Goal: Task Accomplishment & Management: Complete application form

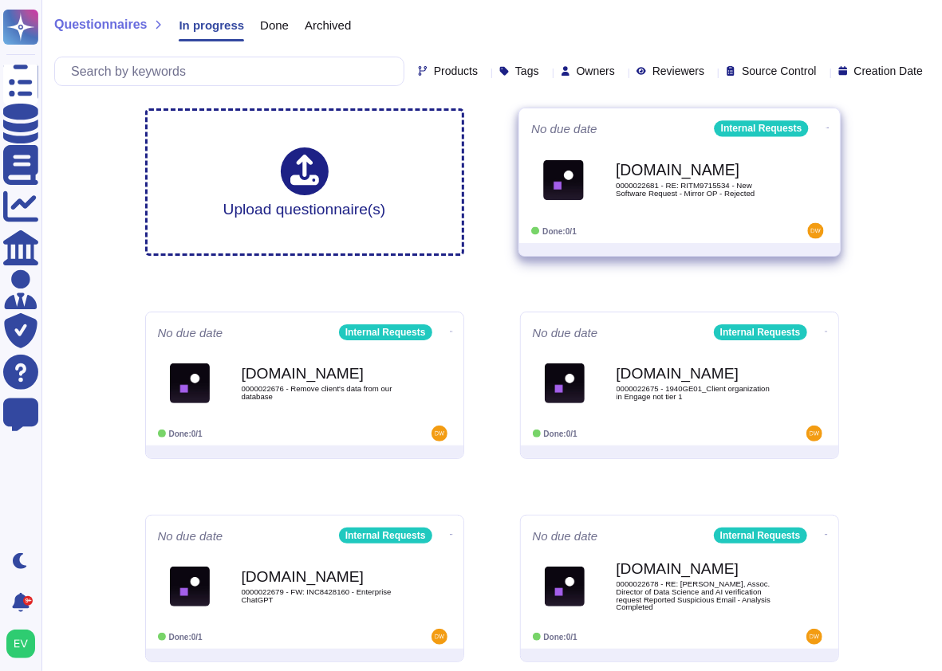
scroll to position [21, 0]
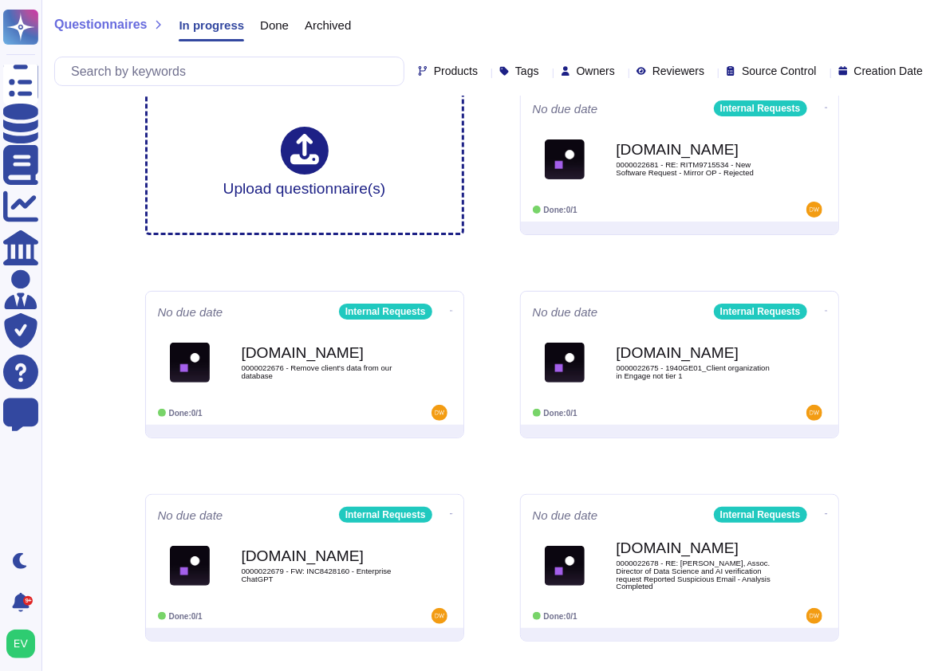
click at [85, 29] on span "Questionnaires" at bounding box center [100, 24] width 92 height 13
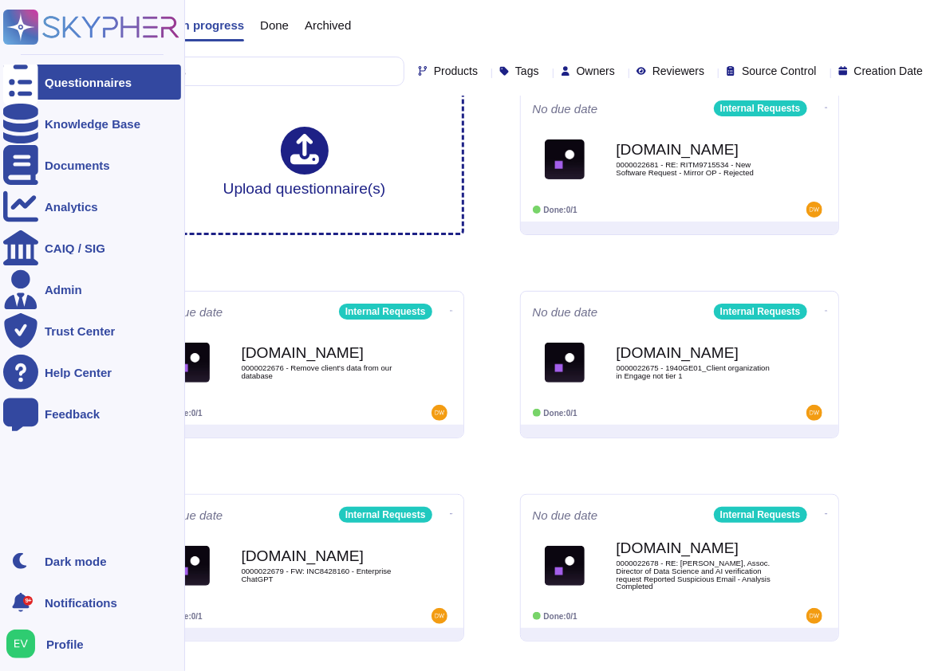
click at [14, 14] on rect at bounding box center [20, 27] width 35 height 35
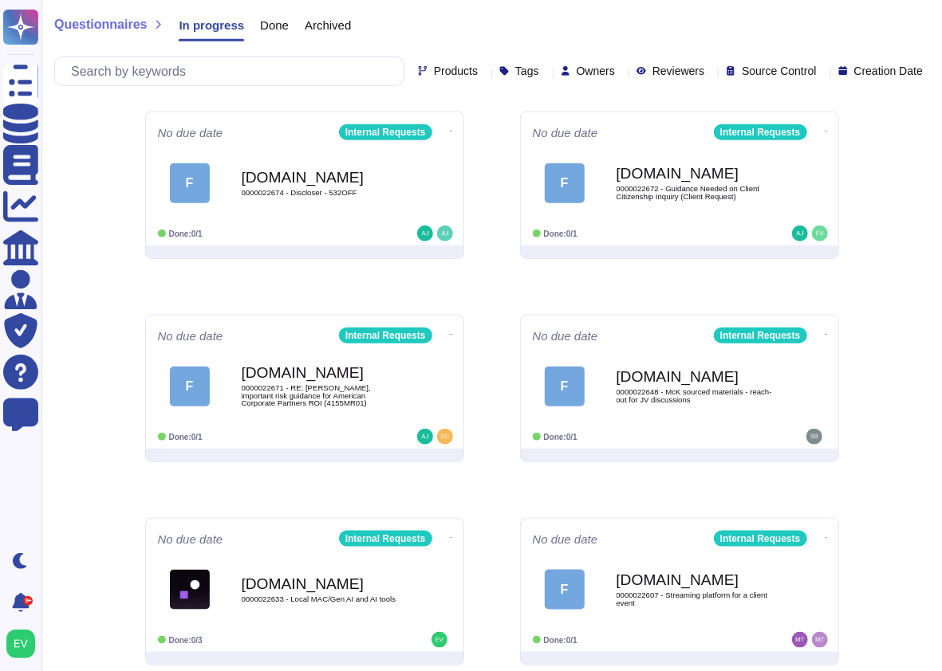
scroll to position [650, 0]
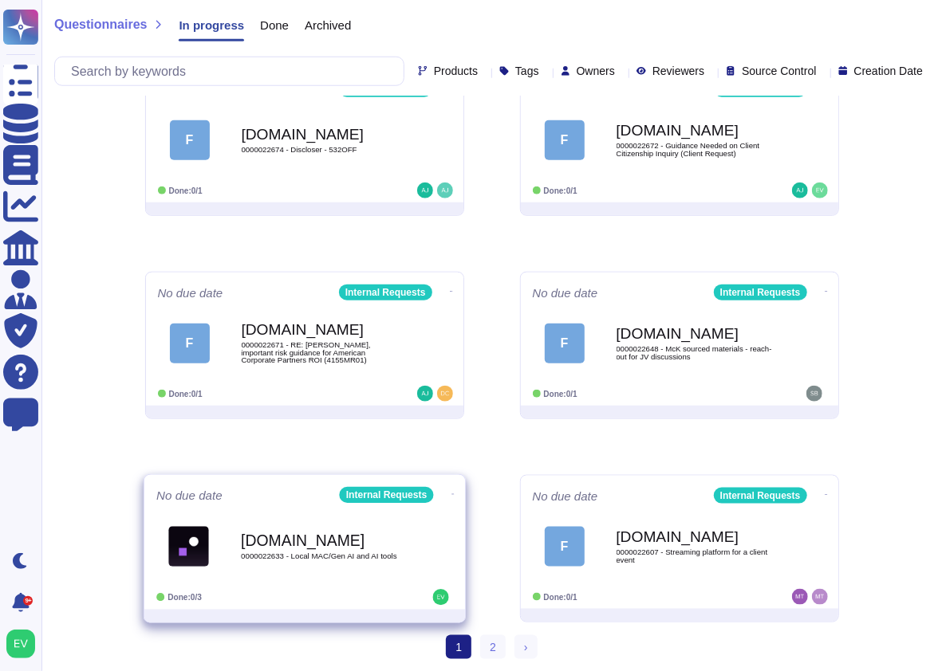
click at [364, 538] on b "[DOMAIN_NAME]" at bounding box center [321, 540] width 161 height 15
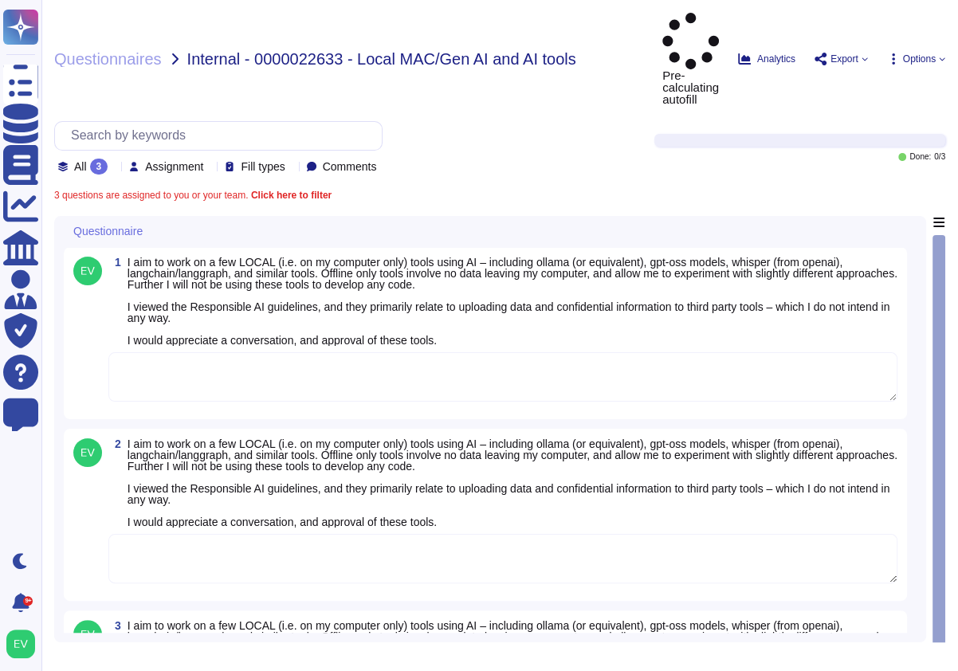
click at [177, 352] on textarea at bounding box center [502, 376] width 789 height 49
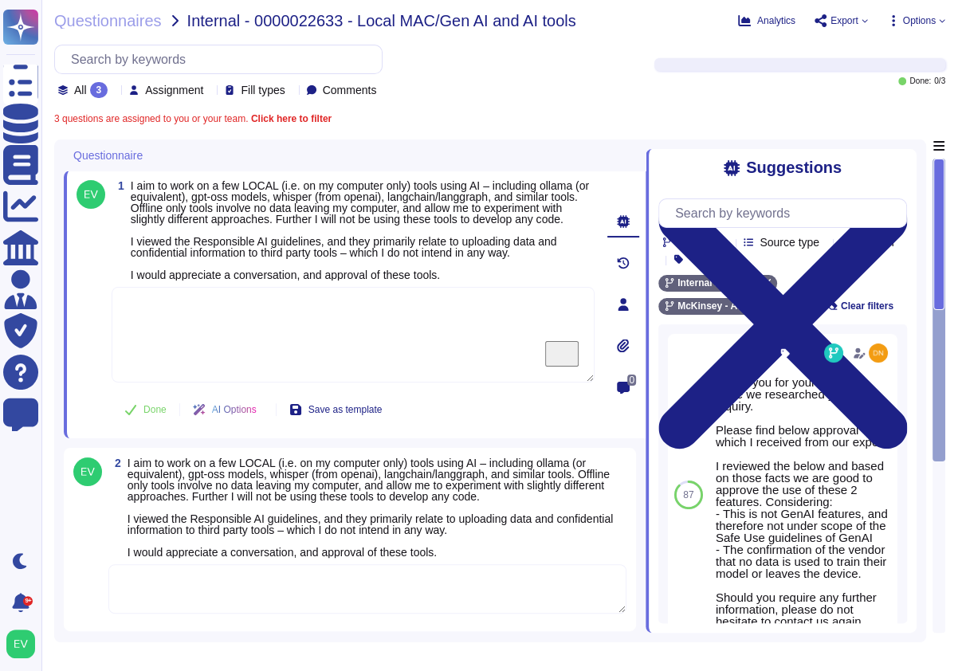
paste textarea "Following our Firm’s Gen AI Safe Use Guidelines , please consider using one of …"
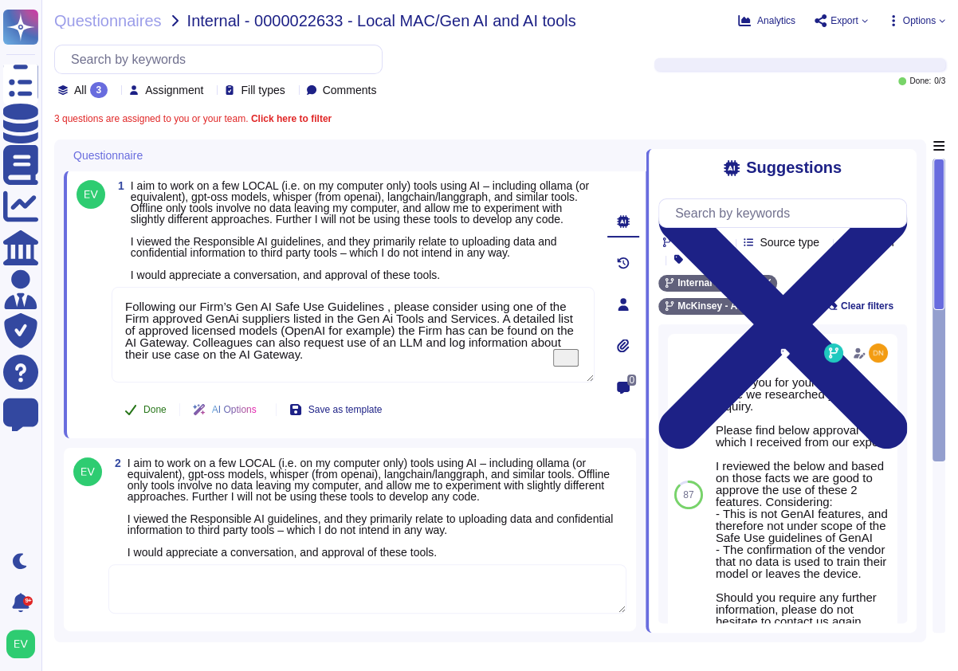
type textarea "Following our Firm’s Gen AI Safe Use Guidelines , please consider using one of …"
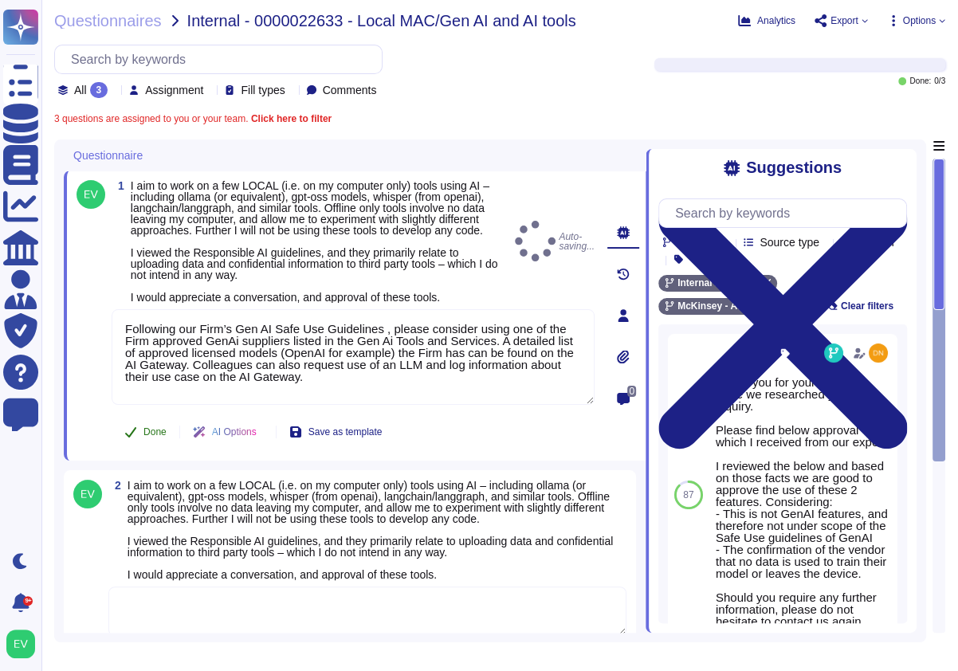
click at [138, 431] on button "Done" at bounding box center [146, 432] width 68 height 32
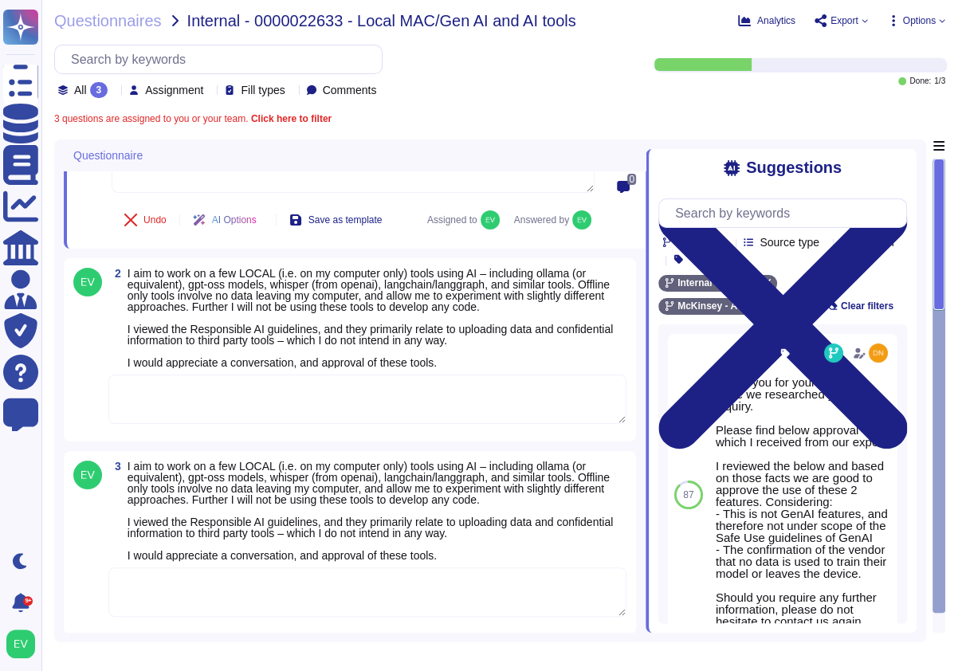
scroll to position [210, 0]
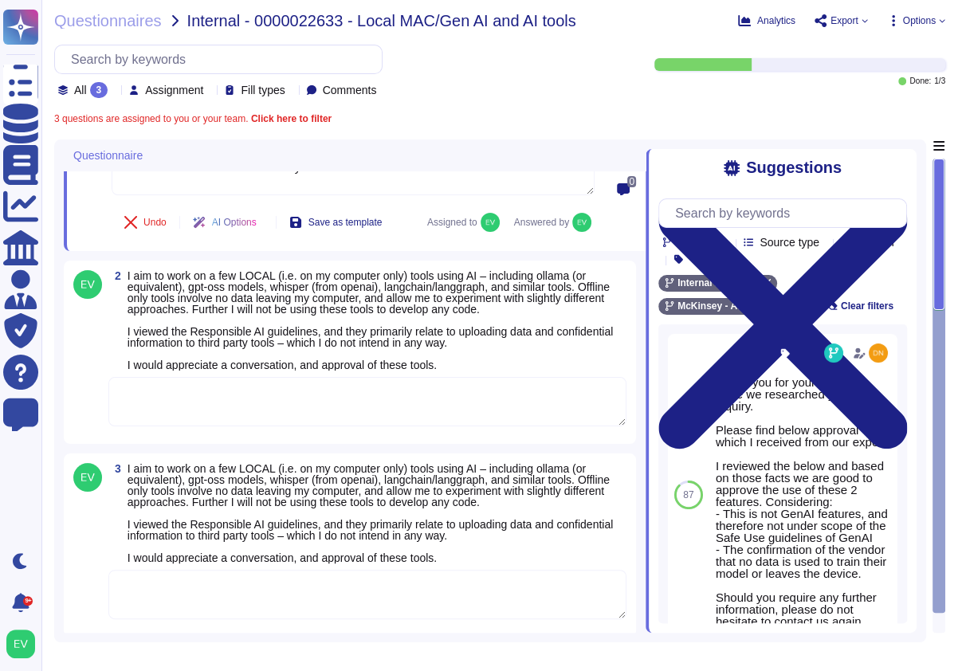
click at [173, 396] on textarea at bounding box center [367, 401] width 518 height 49
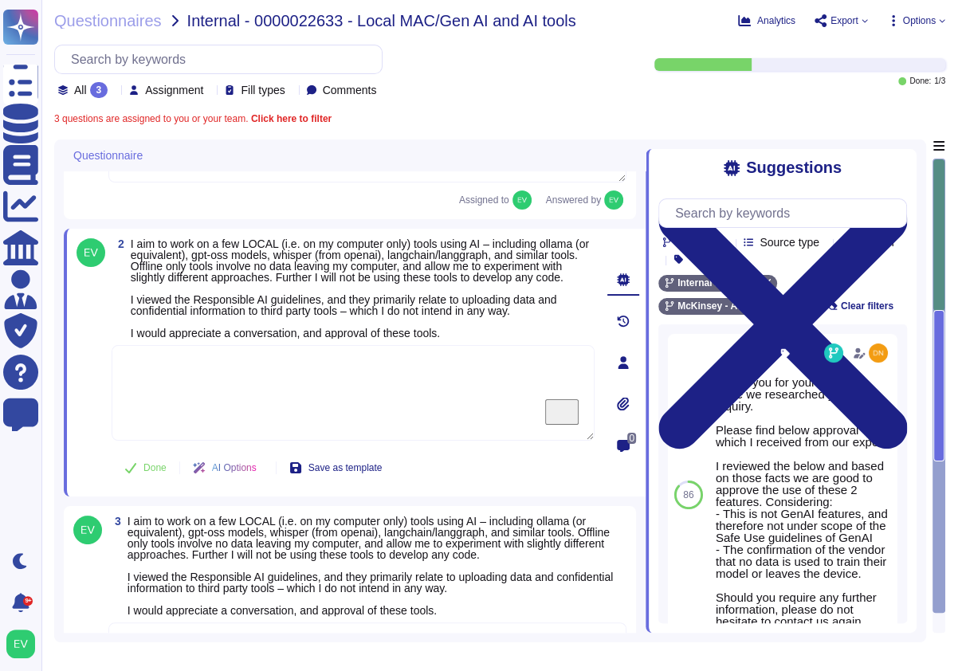
paste textarea "Following our Firm’s Gen AI Safe Use Guidelines , please consider using one of …"
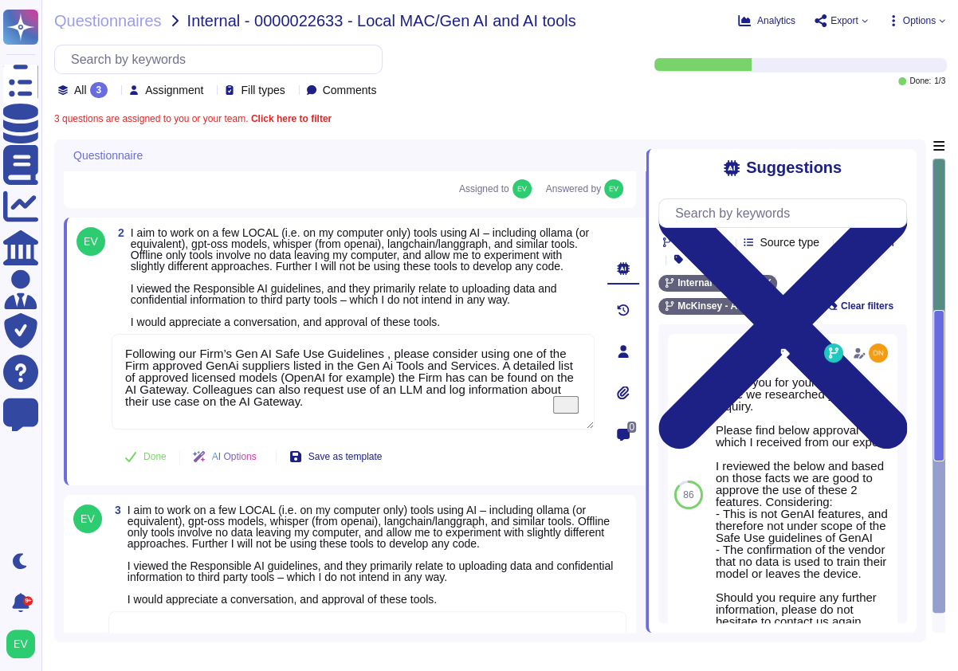
type textarea "Following our Firm’s Gen AI Safe Use Guidelines , please consider using one of …"
click at [147, 486] on div "2 I aim to work on a few LOCAL (i.e. on my computer only) tools using AI – incl…" at bounding box center [355, 352] width 582 height 268
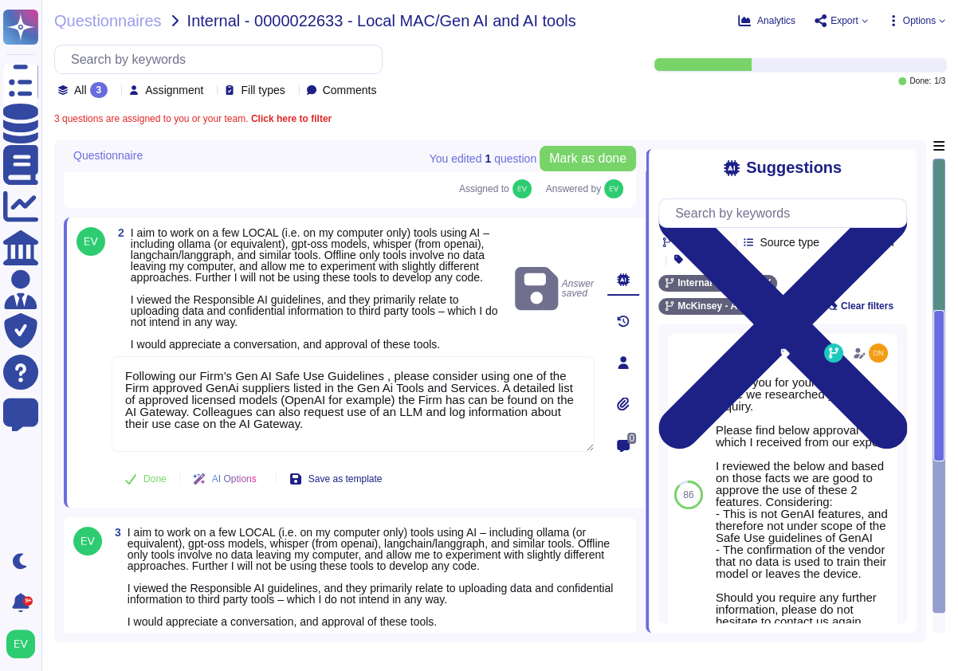
scroll to position [276, 0]
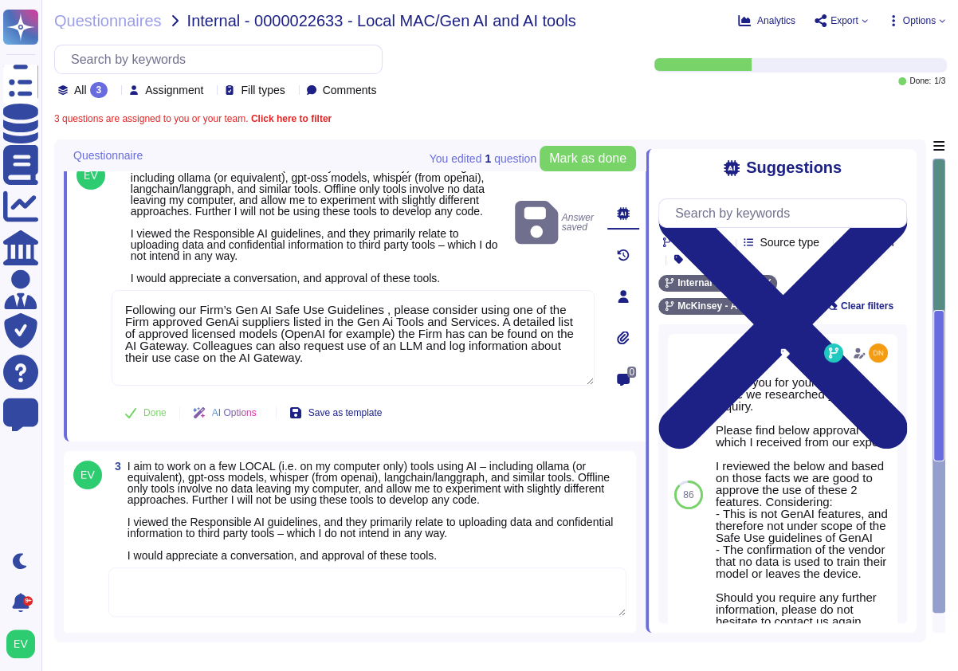
click at [170, 579] on textarea "To enrich screen reader interactions, please activate Accessibility in Grammarl…" at bounding box center [367, 592] width 518 height 49
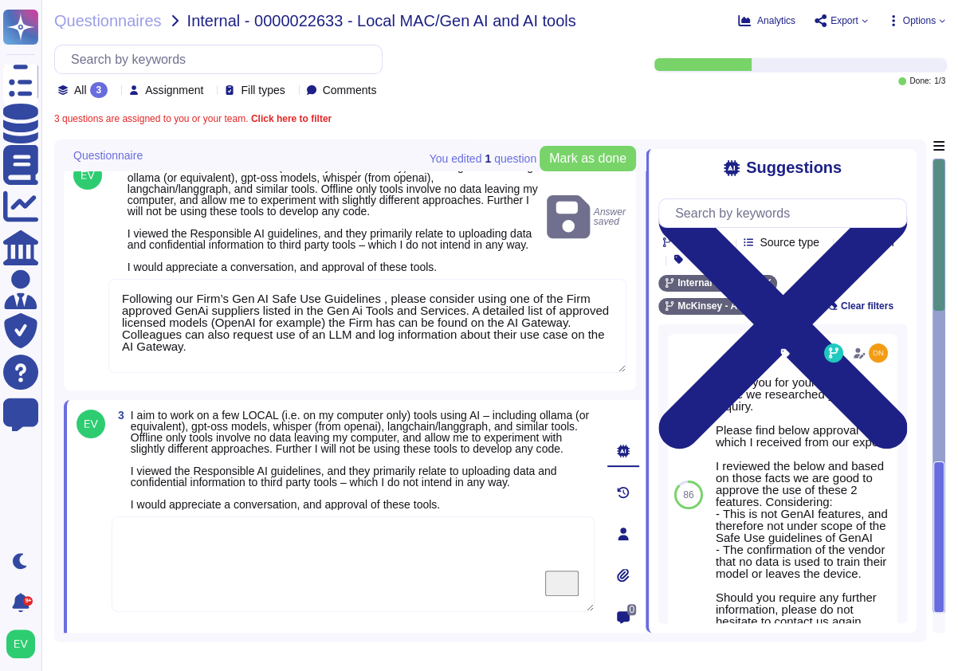
paste textarea "Following our Firm’s Gen AI Safe Use Guidelines , please consider using one of …"
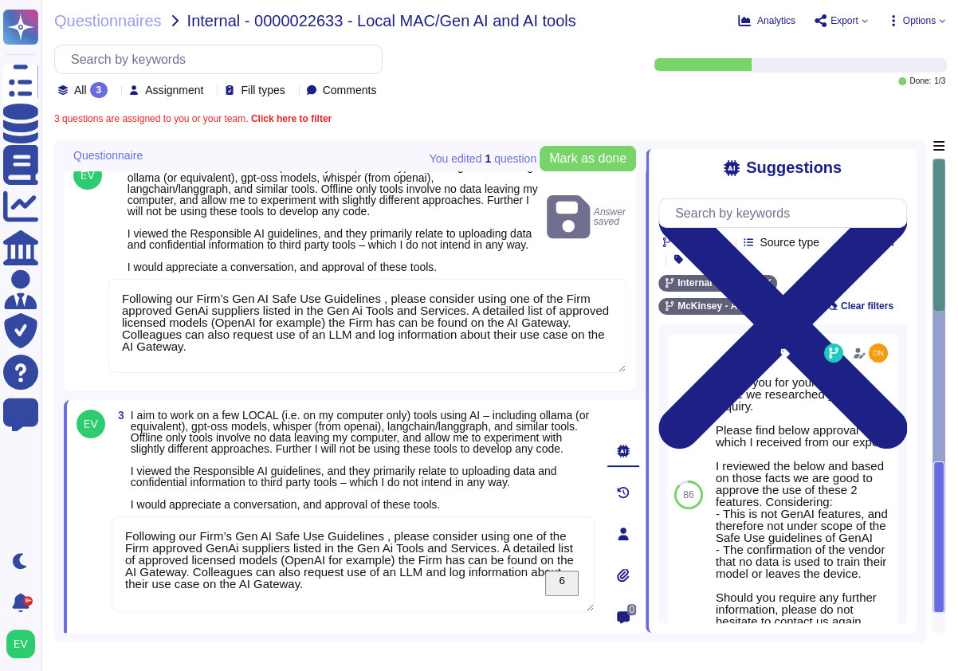
scroll to position [310, 0]
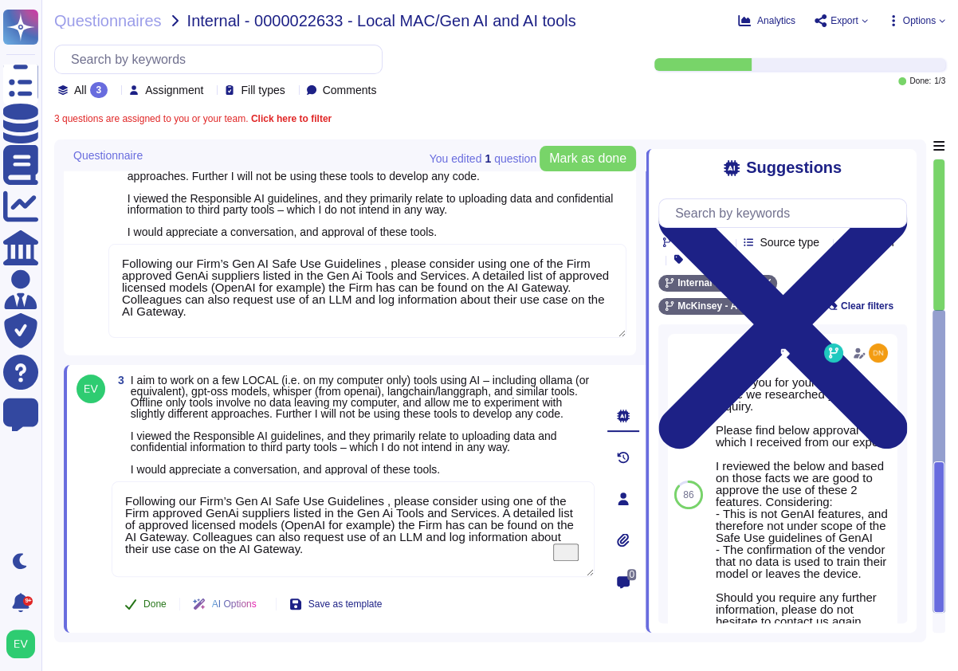
type textarea "Following our Firm’s Gen AI Safe Use Guidelines , please consider using one of …"
click at [148, 609] on button "Done" at bounding box center [146, 604] width 68 height 32
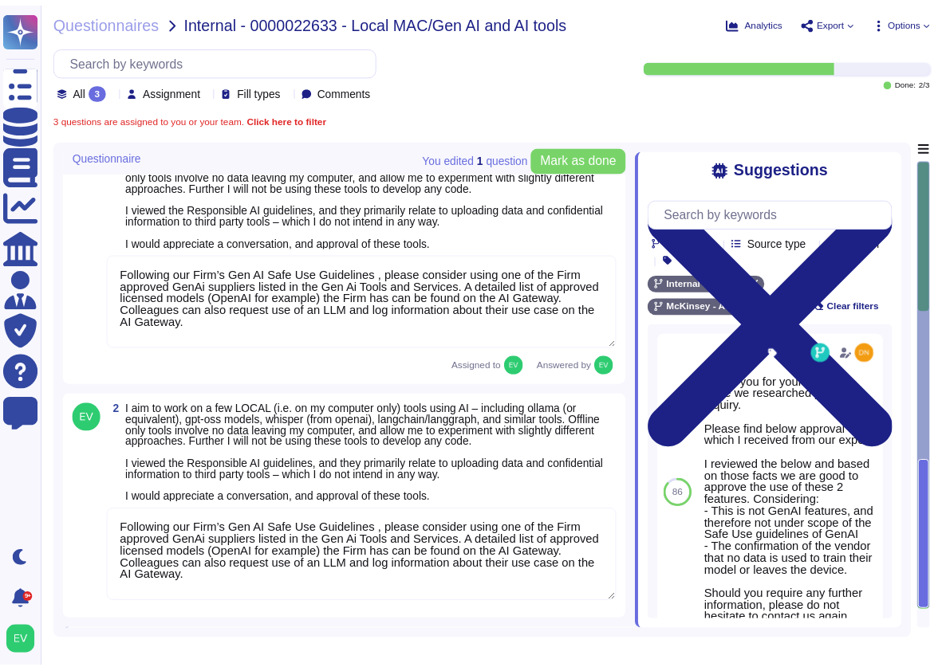
scroll to position [10, 0]
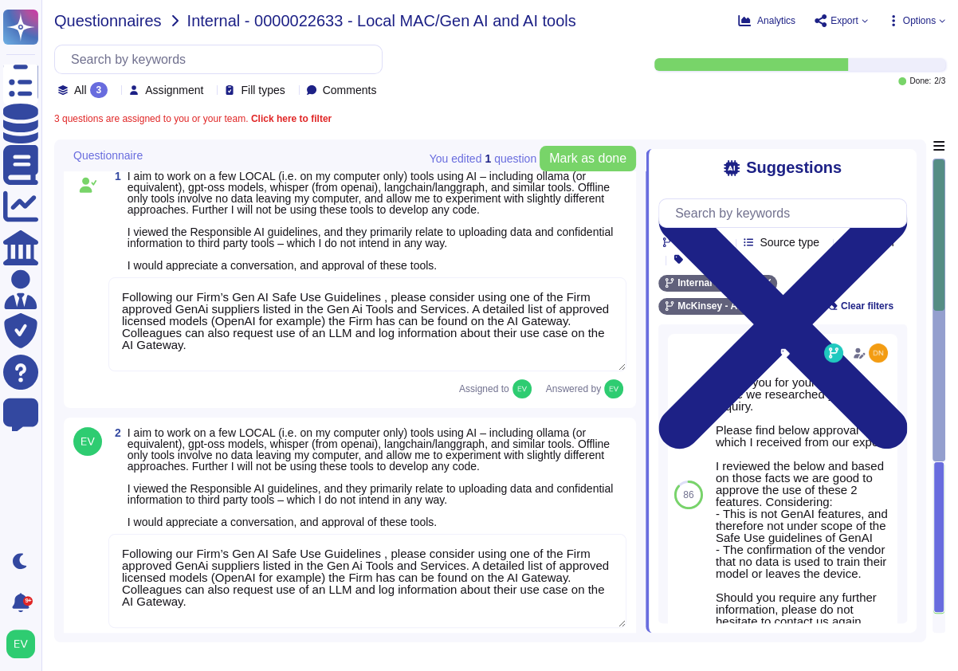
click at [127, 21] on span "Questionnaires" at bounding box center [108, 21] width 108 height 16
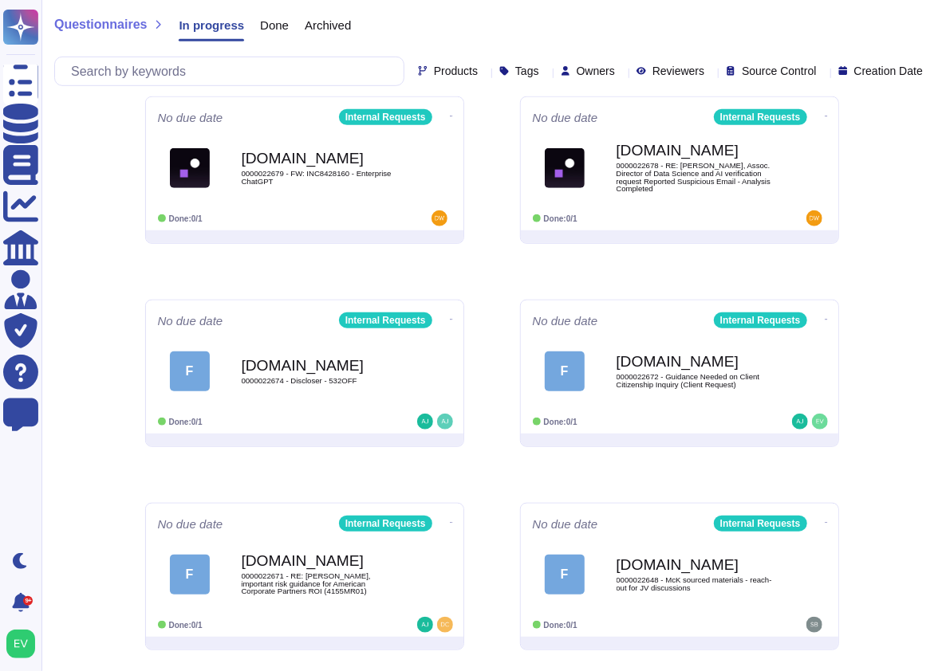
scroll to position [650, 0]
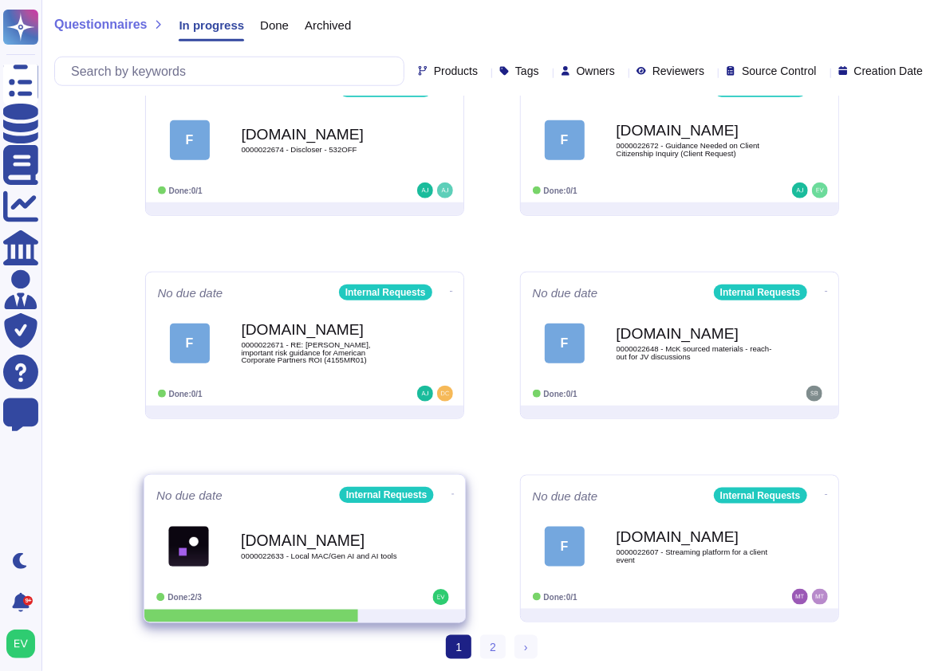
click at [313, 545] on b "[DOMAIN_NAME]" at bounding box center [321, 540] width 161 height 15
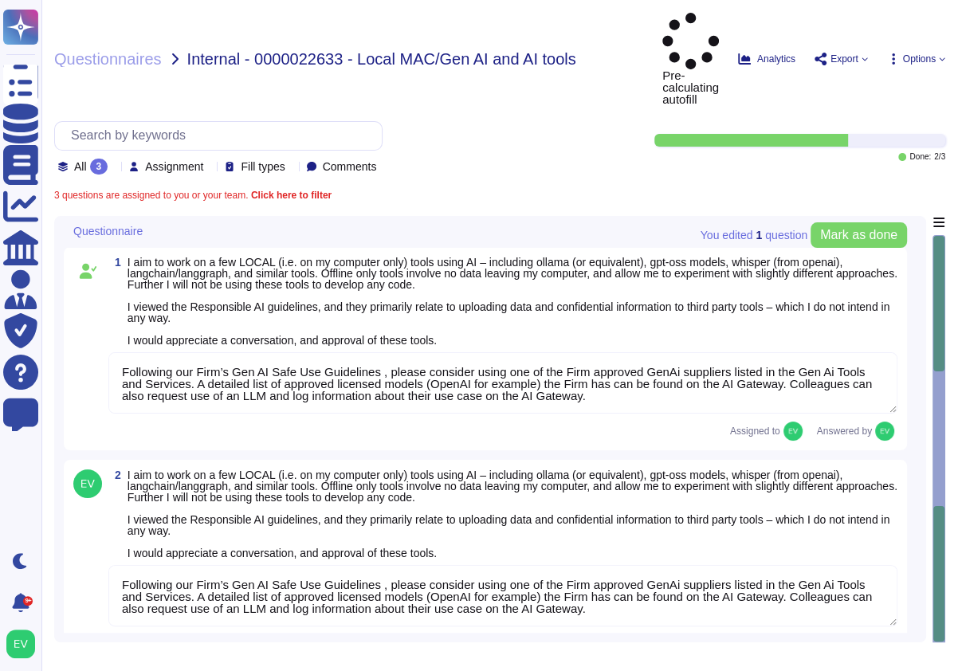
type textarea "Following our Firm’s Gen AI Safe Use Guidelines , please consider using one of …"
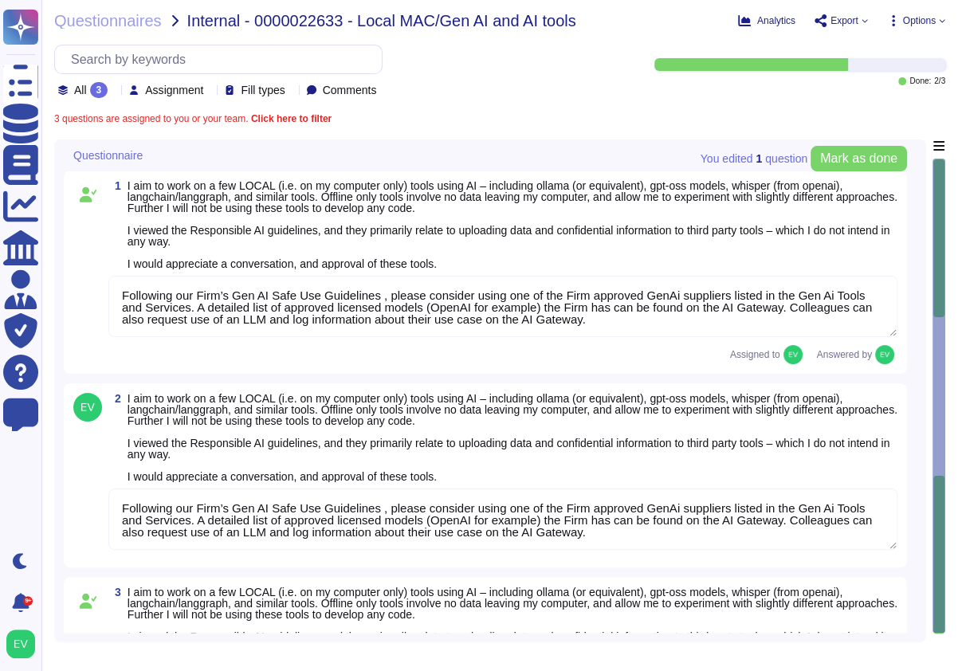
click at [120, 29] on div "Questionnaires Internal - 0000022633 - Local MAC/Gen AI and AI tools Analytics …" at bounding box center [499, 335] width 917 height 671
click at [108, 24] on span "Questionnaires" at bounding box center [108, 21] width 108 height 16
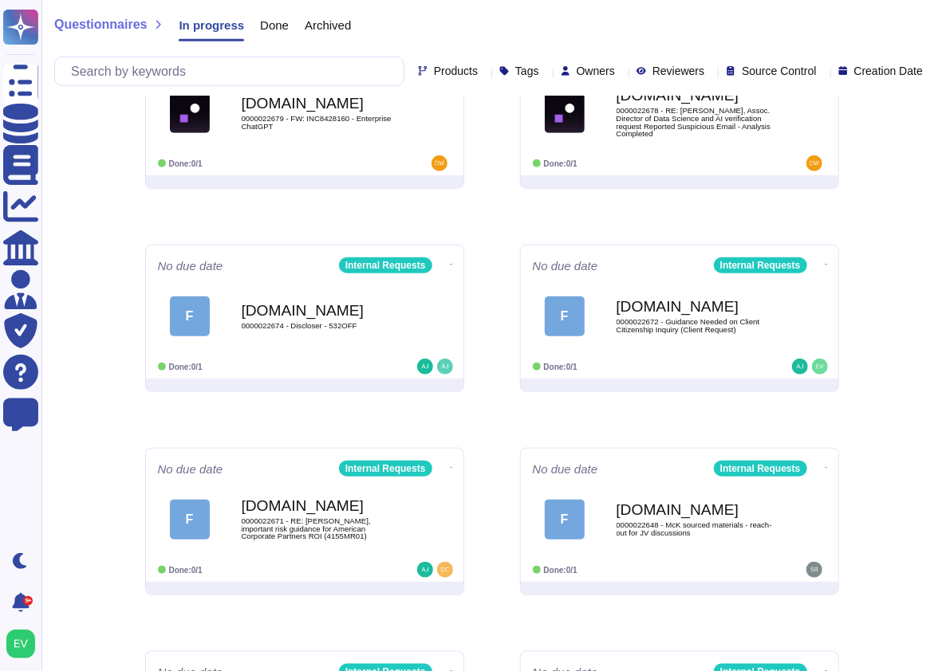
scroll to position [650, 0]
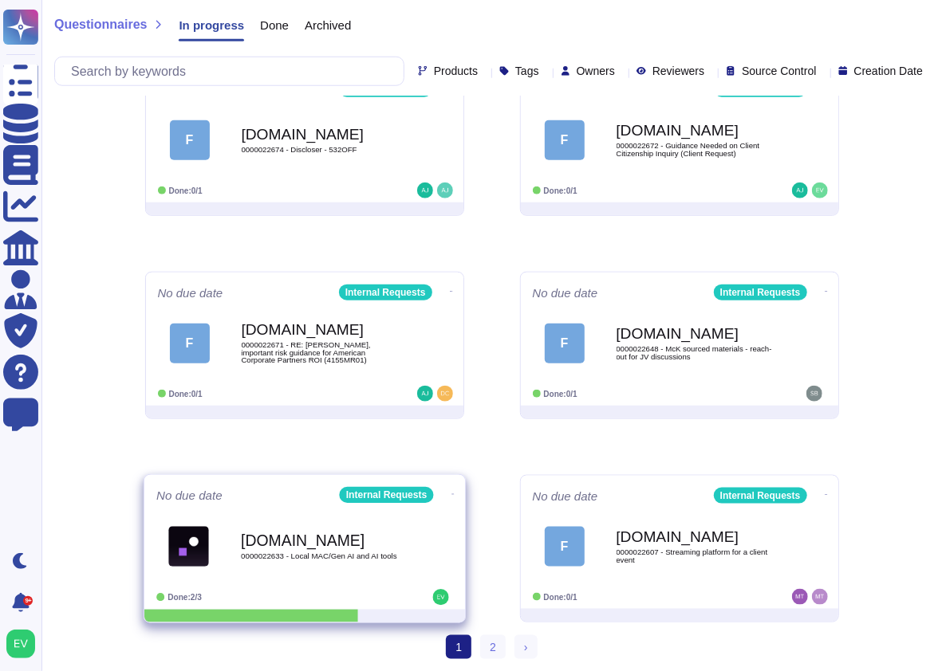
click at [450, 497] on icon at bounding box center [451, 495] width 3 height 4
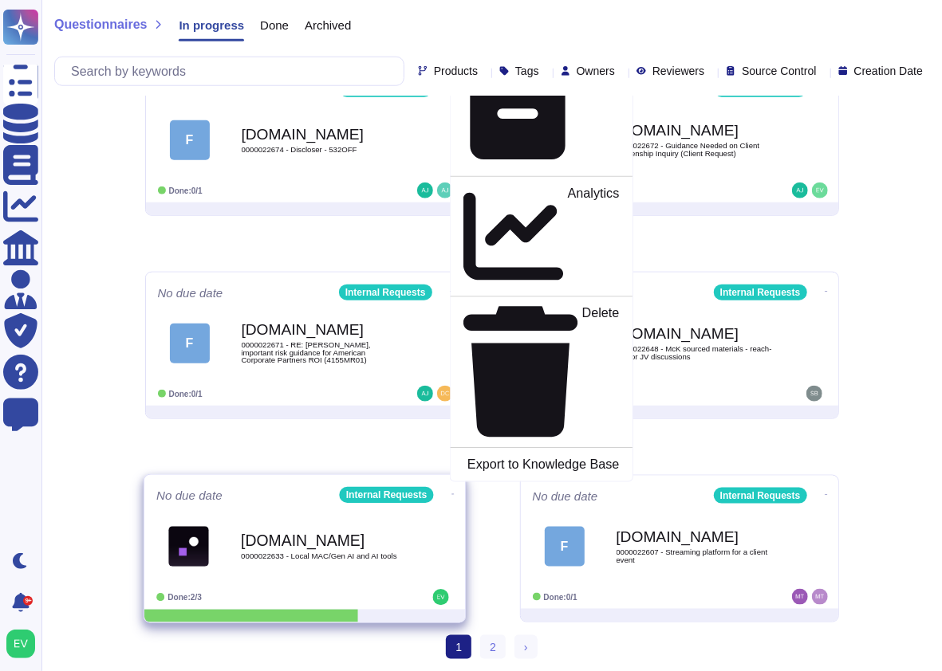
click at [538, 51] on p "Mark as Done" at bounding box center [578, 10] width 81 height 81
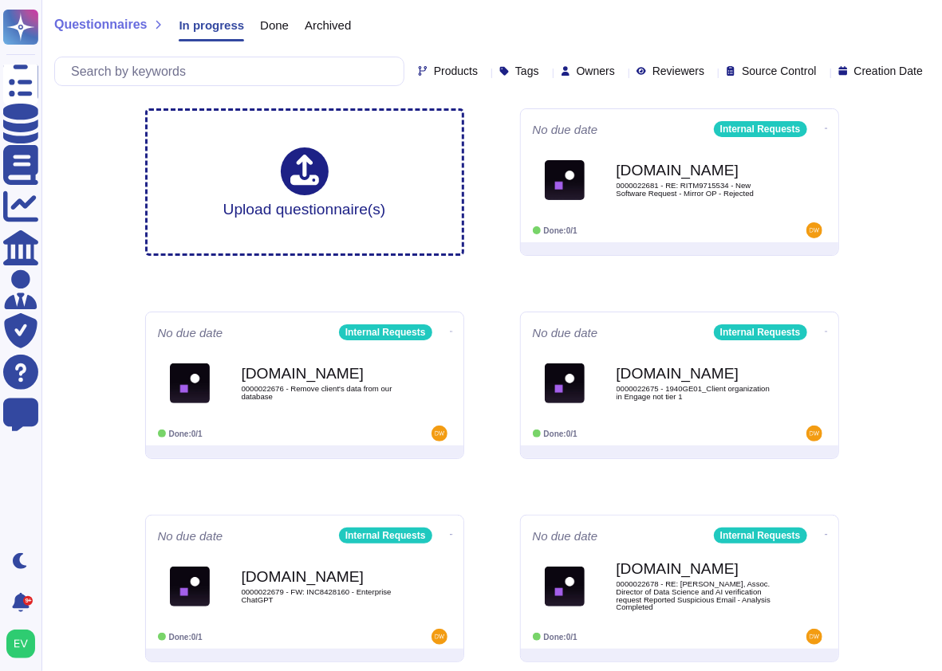
click at [265, 29] on span "Done" at bounding box center [274, 25] width 29 height 12
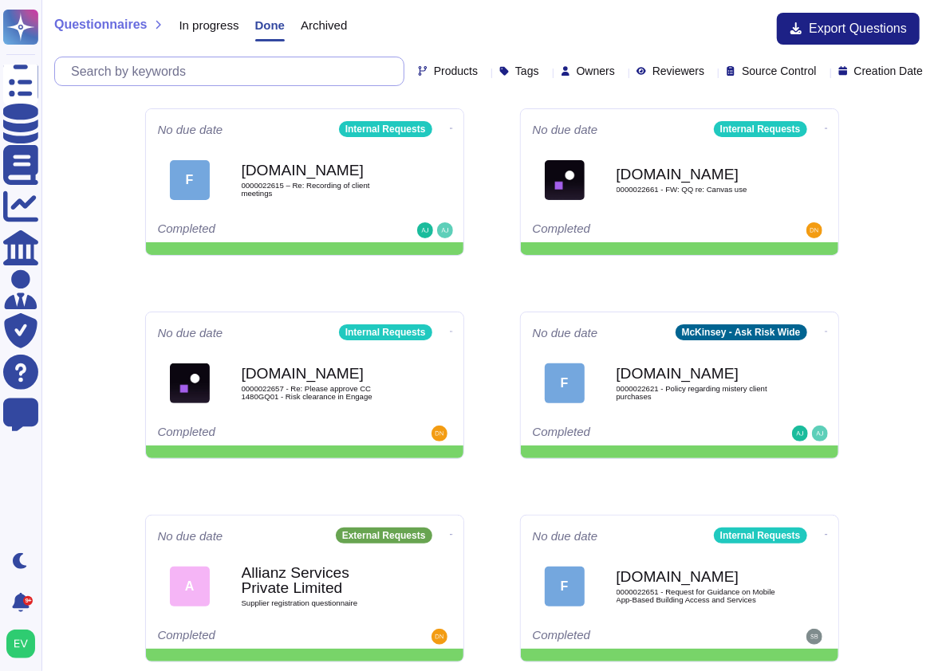
click at [176, 77] on input "text" at bounding box center [233, 71] width 340 height 28
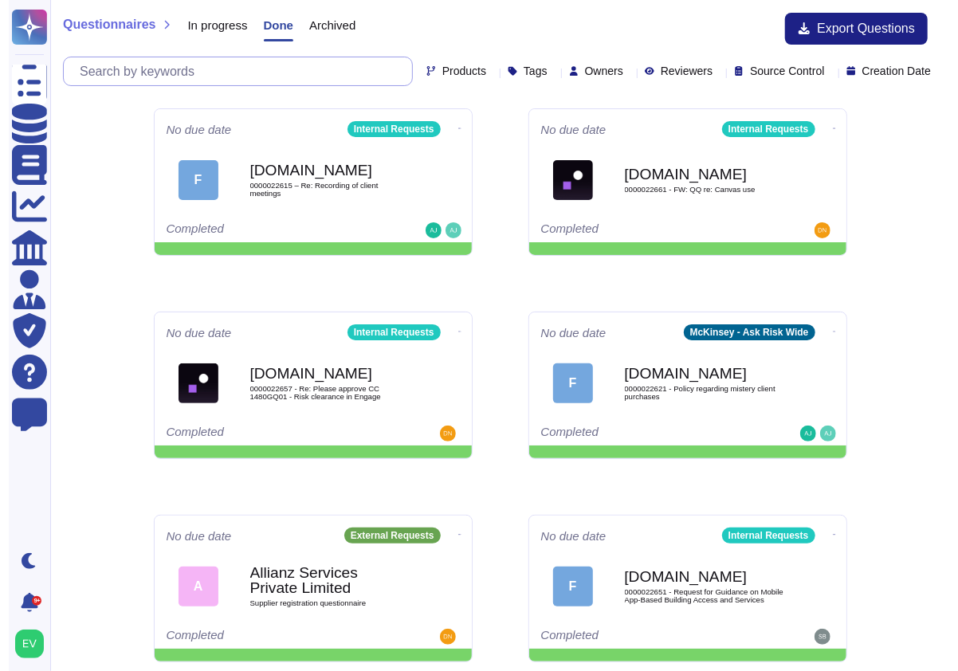
paste input "0000022633 -"
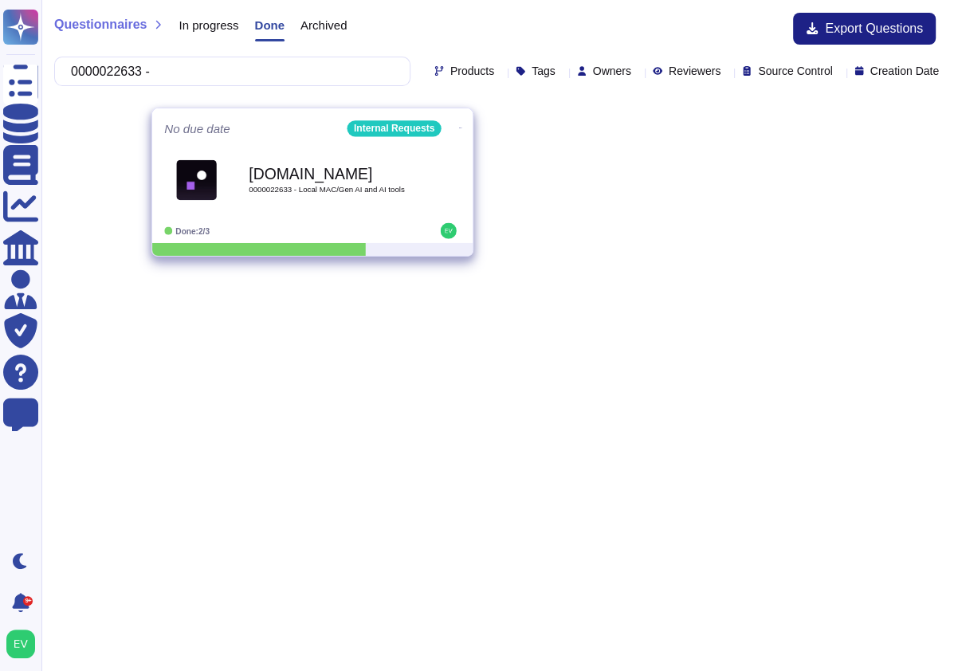
type input "0000022633 -"
click at [459, 126] on icon at bounding box center [460, 128] width 3 height 4
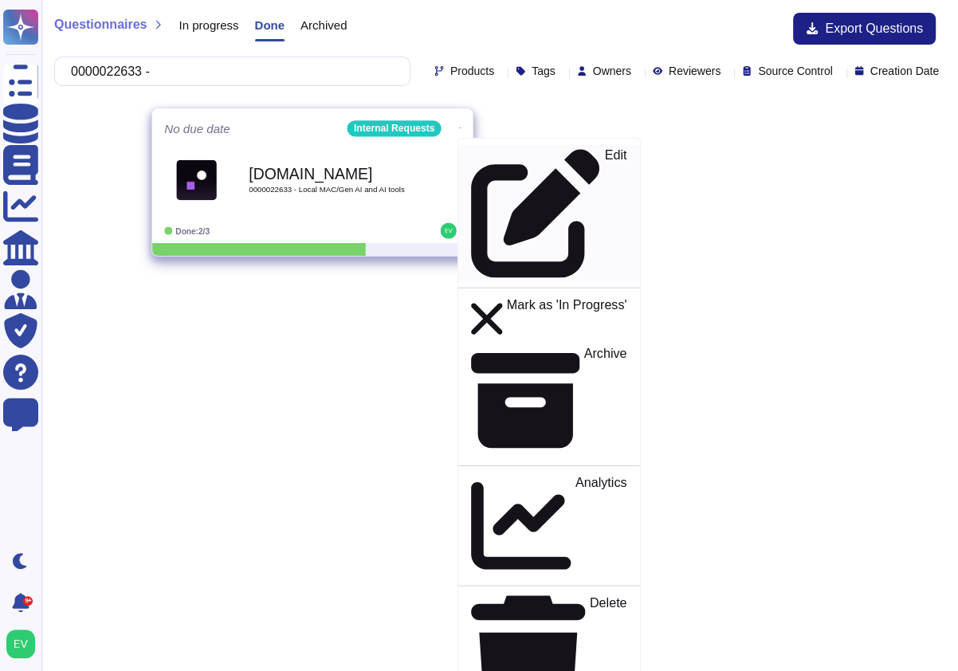
click at [525, 161] on div "Edit" at bounding box center [548, 213] width 155 height 130
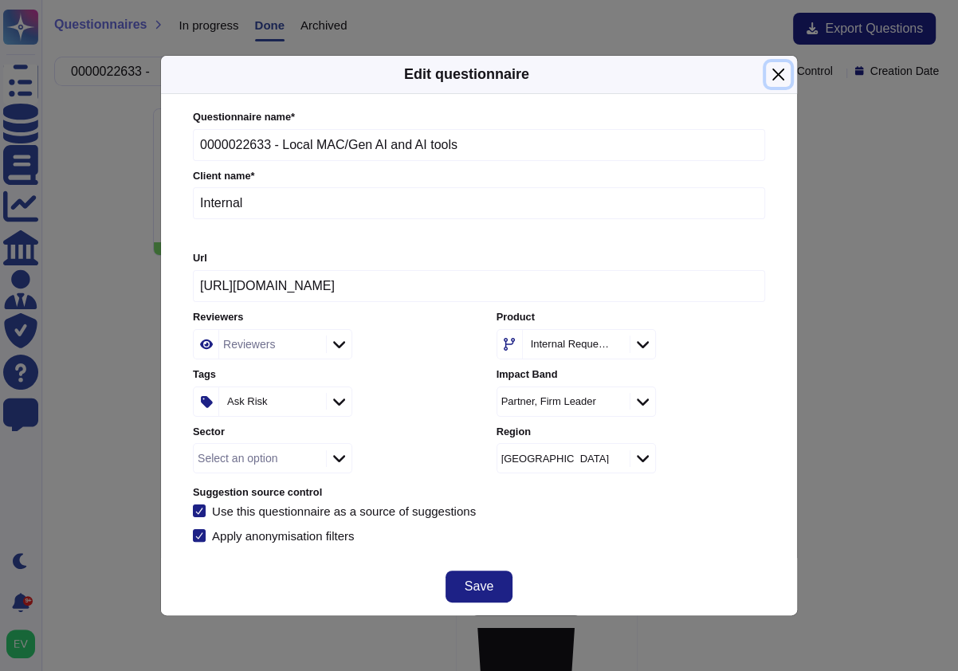
click at [777, 76] on button "Close" at bounding box center [778, 74] width 25 height 25
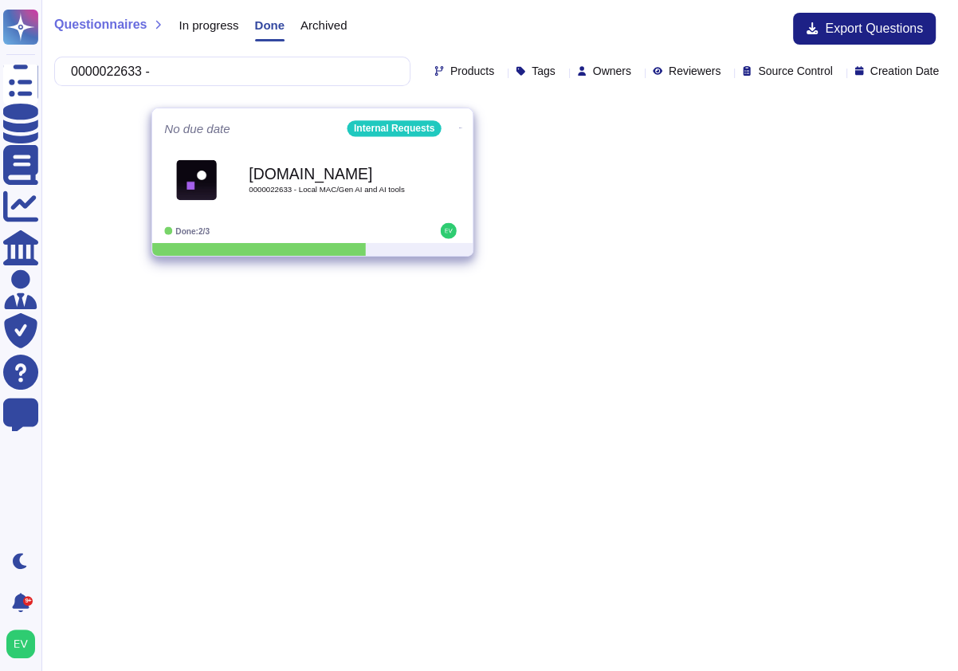
click at [423, 201] on span "[DOMAIN_NAME] 0000022633 - Local MAC/Gen AI and AI tools" at bounding box center [312, 180] width 297 height 65
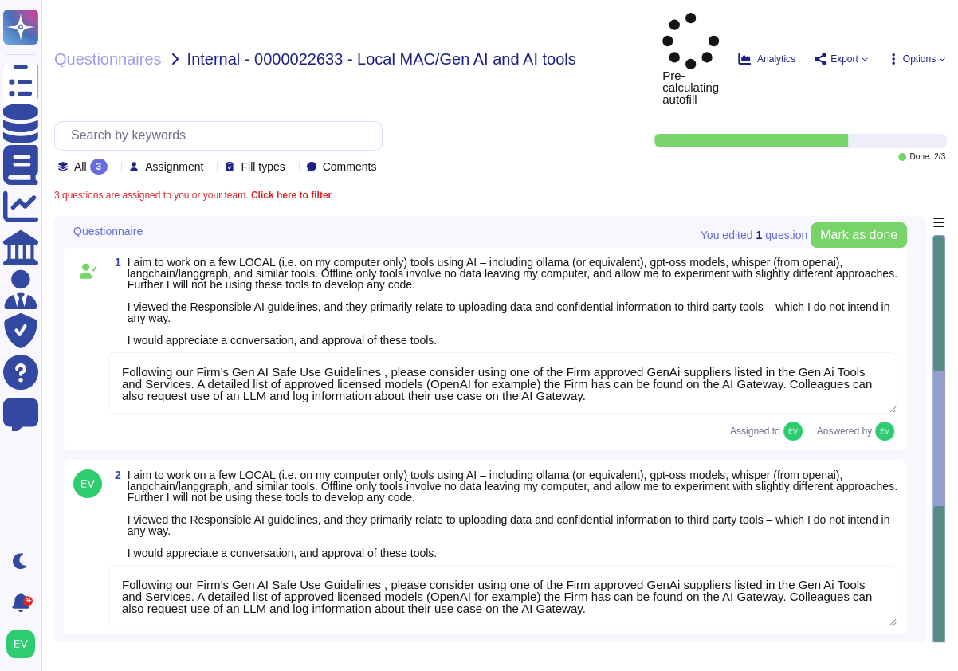
type textarea "Following our Firm’s Gen AI Safe Use Guidelines , please consider using one of …"
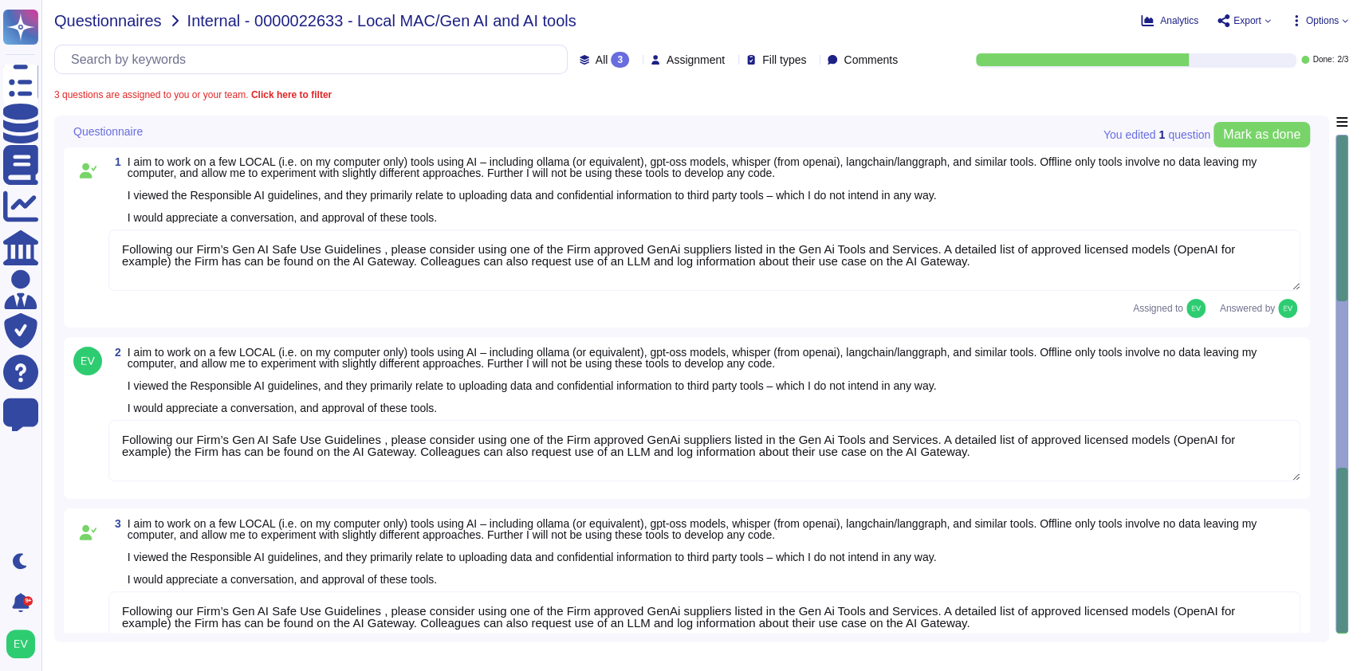
click at [86, 17] on span "Questionnaires" at bounding box center [108, 21] width 108 height 16
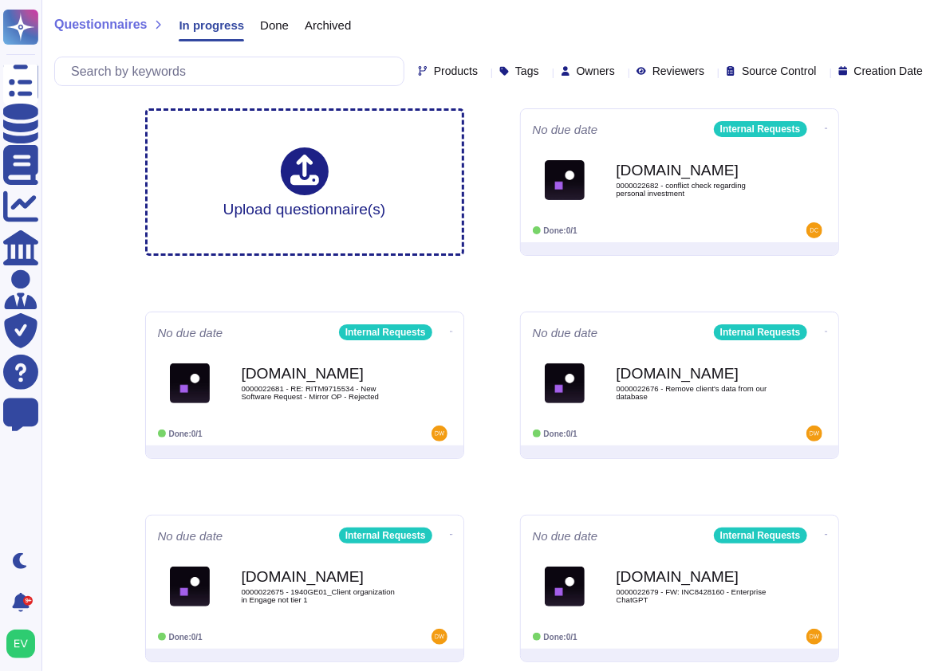
click at [76, 20] on span "Questionnaires" at bounding box center [100, 24] width 92 height 13
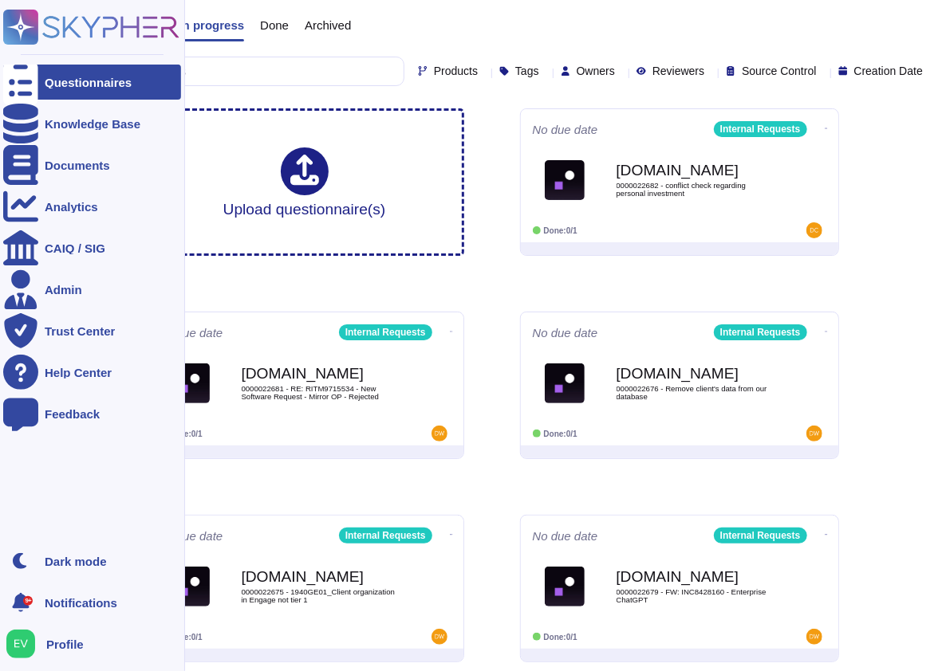
click at [41, 22] on div "Questionnaires Knowledge Base Documents Analytics CAIQ / SIG Admin Trust Center…" at bounding box center [471, 661] width 942 height 1322
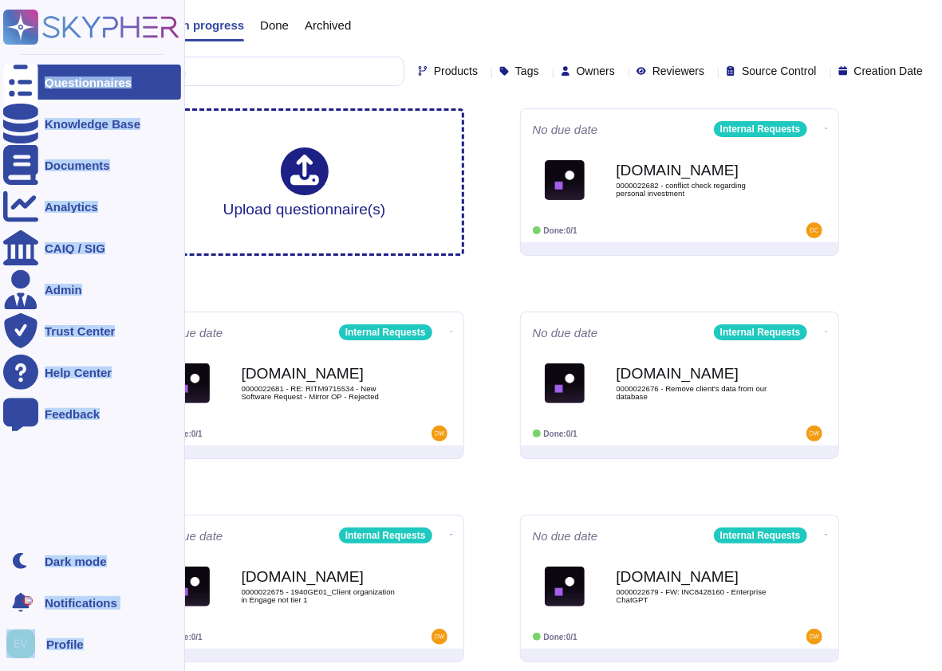
click at [57, 29] on icon at bounding box center [111, 27] width 136 height 22
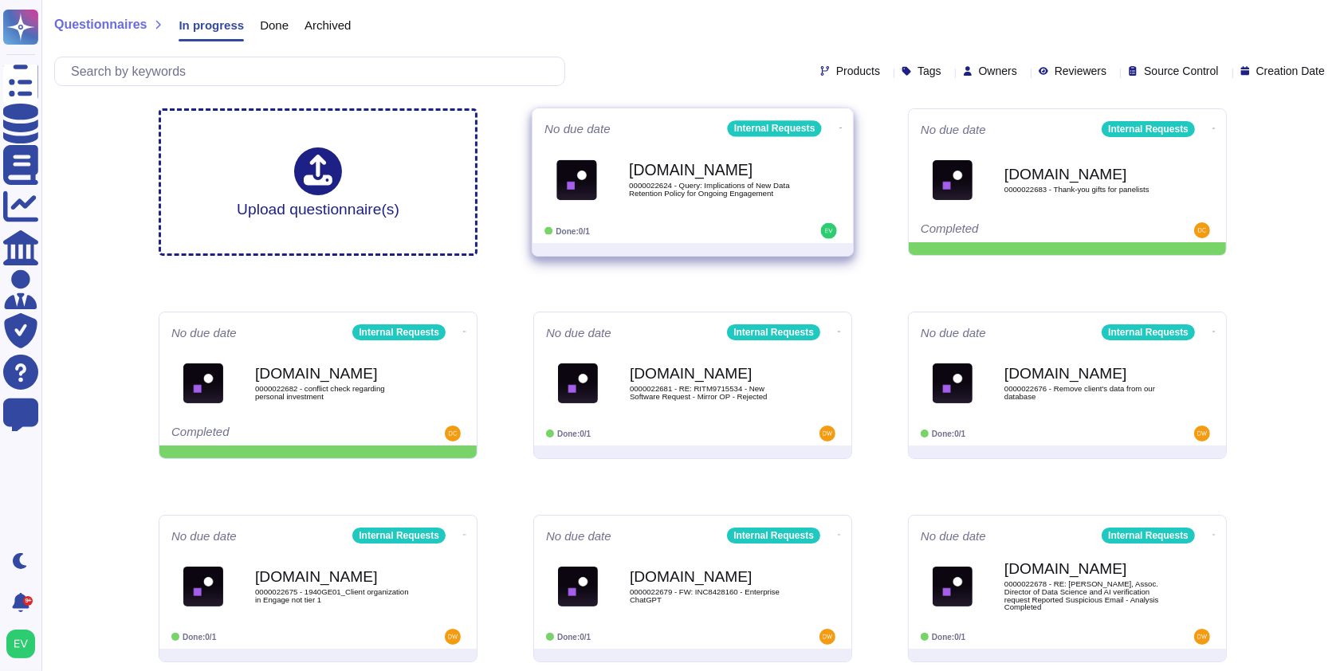
click at [737, 221] on div "No due date Internal Requests [DOMAIN_NAME] 0000022624 - Query: Implications of…" at bounding box center [693, 175] width 321 height 135
